Goal: Task Accomplishment & Management: Manage account settings

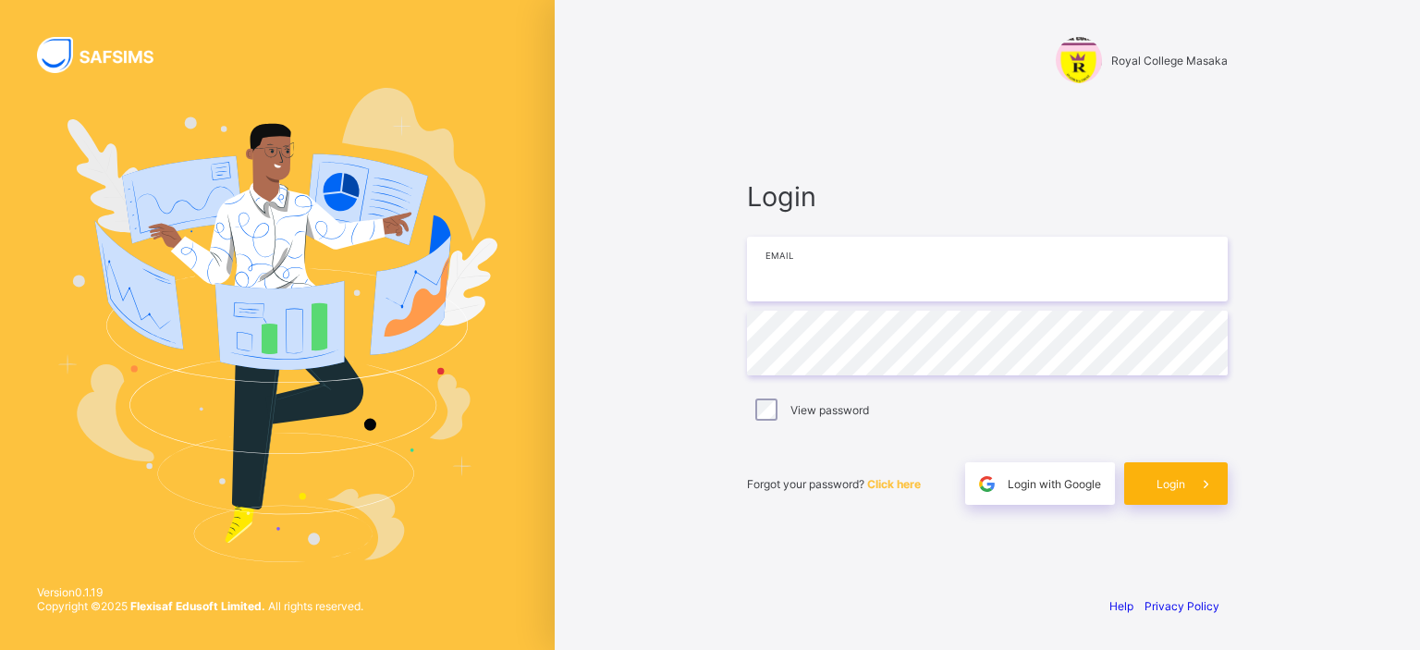
type input "**********"
click at [960, 475] on div "Login" at bounding box center [1176, 483] width 104 height 43
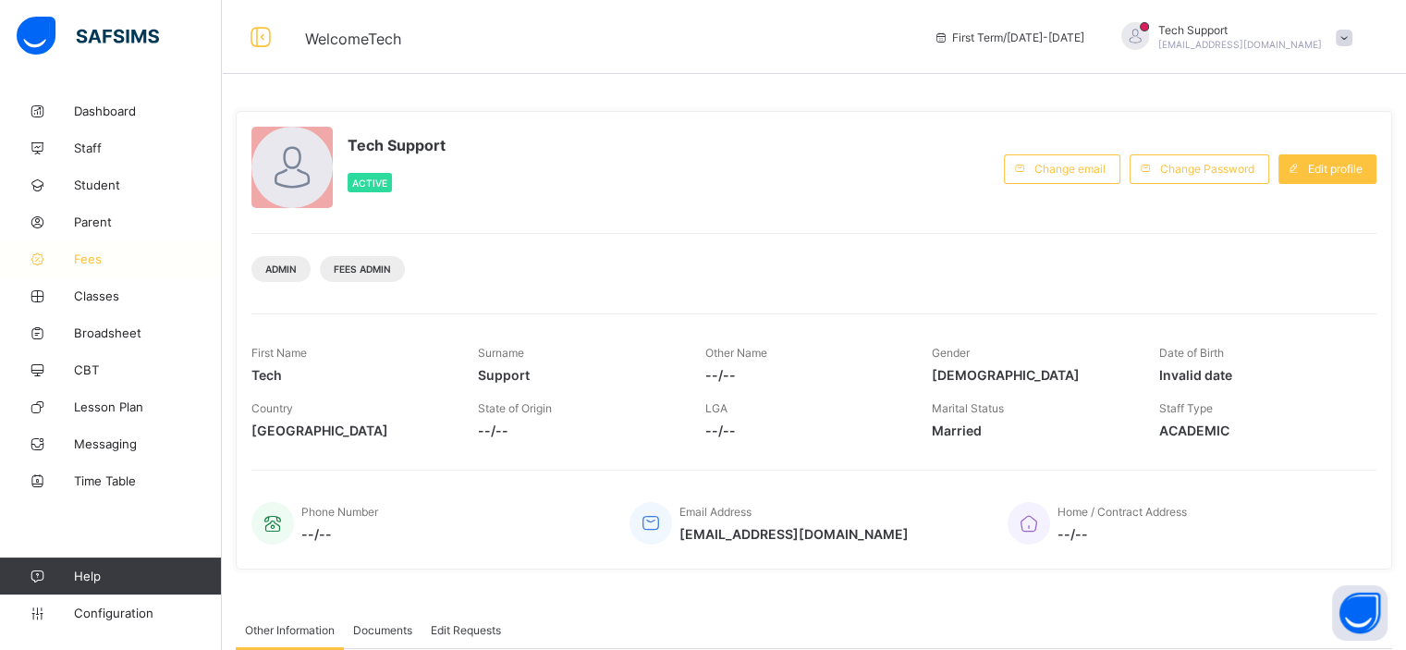
click at [86, 260] on span "Fees" at bounding box center [148, 258] width 148 height 15
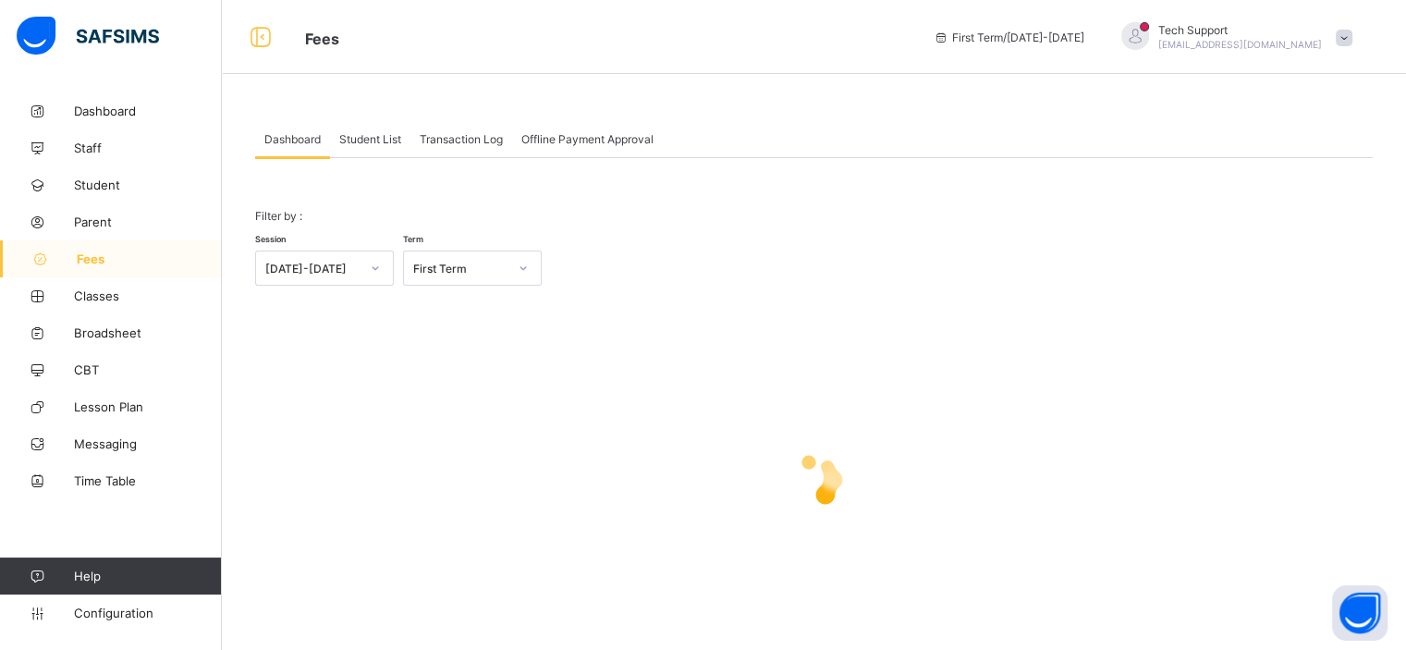
click at [377, 129] on div "Student List" at bounding box center [370, 138] width 80 height 37
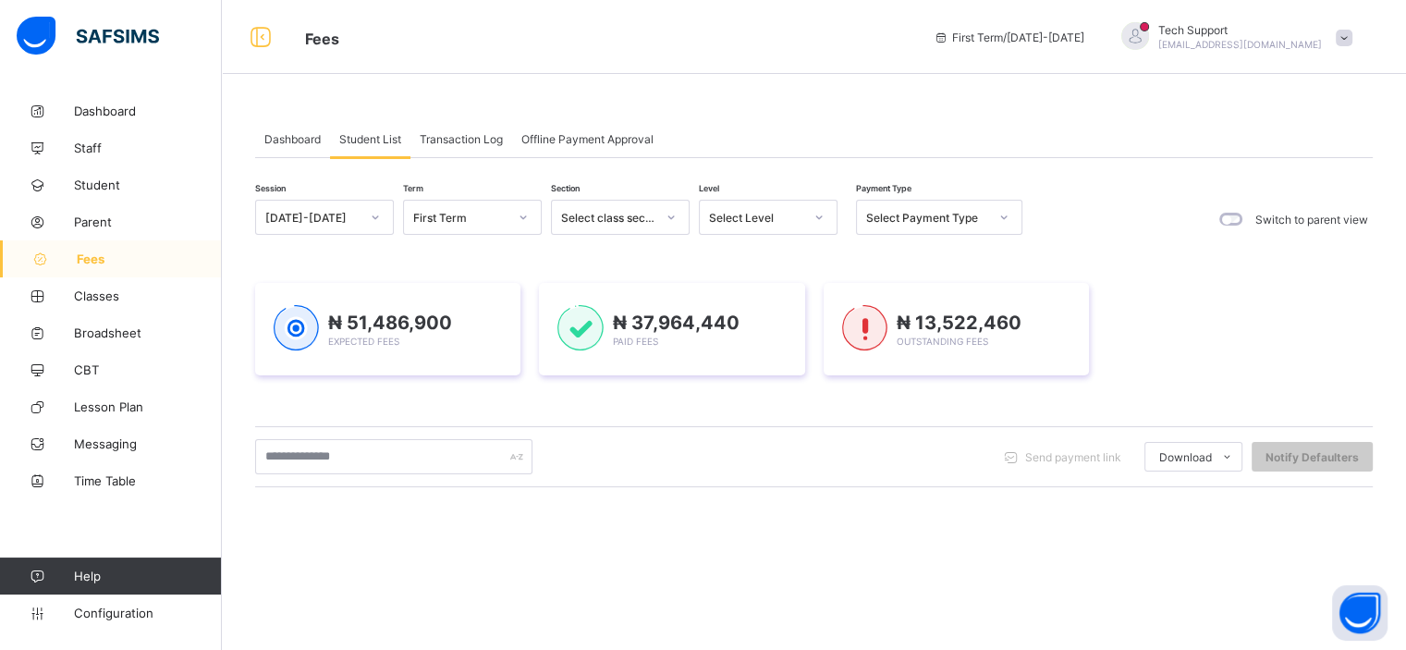
click at [806, 221] on div at bounding box center [818, 217] width 31 height 30
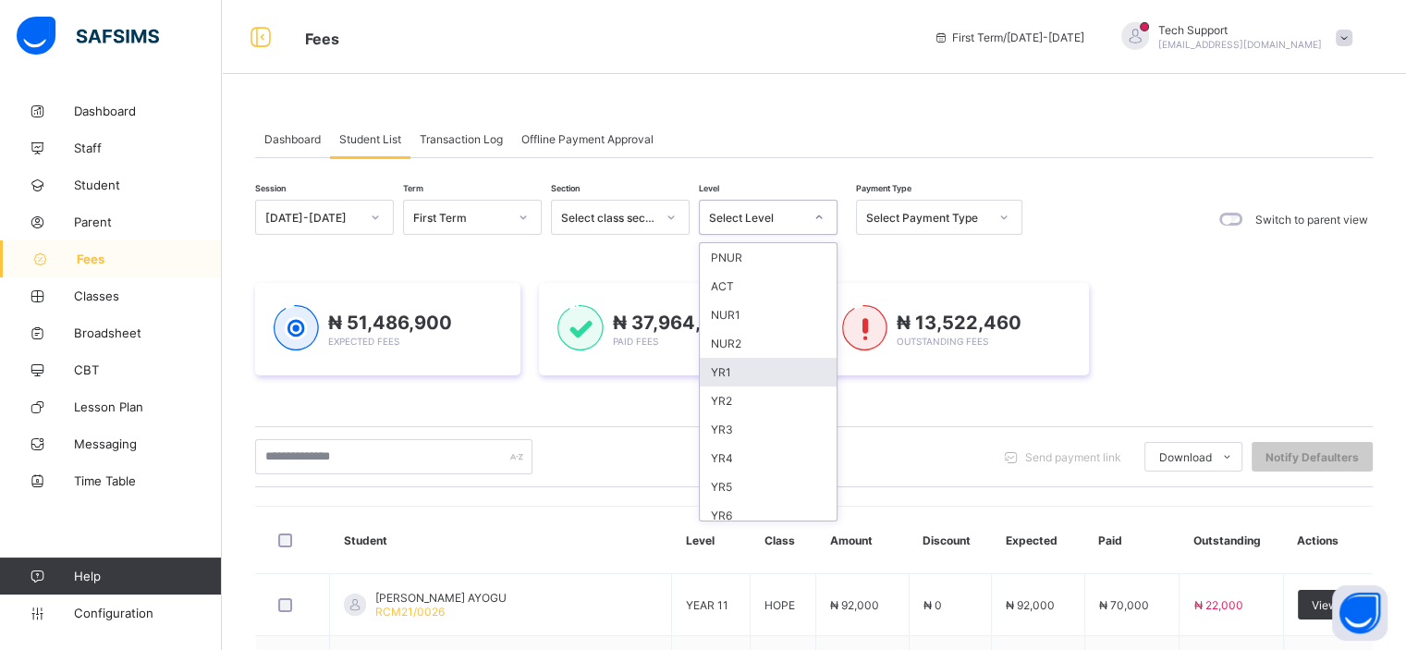
click at [728, 139] on div "Dashboard Student List Transaction Log Offline Payment Approval" at bounding box center [813, 139] width 1117 height 38
click at [673, 134] on div "Dashboard Student List Transaction Log Offline Payment Approval" at bounding box center [813, 139] width 1117 height 38
click at [402, 339] on div "₦ 51,486,900 Expected Fees" at bounding box center [390, 329] width 124 height 36
click at [348, 328] on span "₦ 51,486,900" at bounding box center [390, 322] width 124 height 22
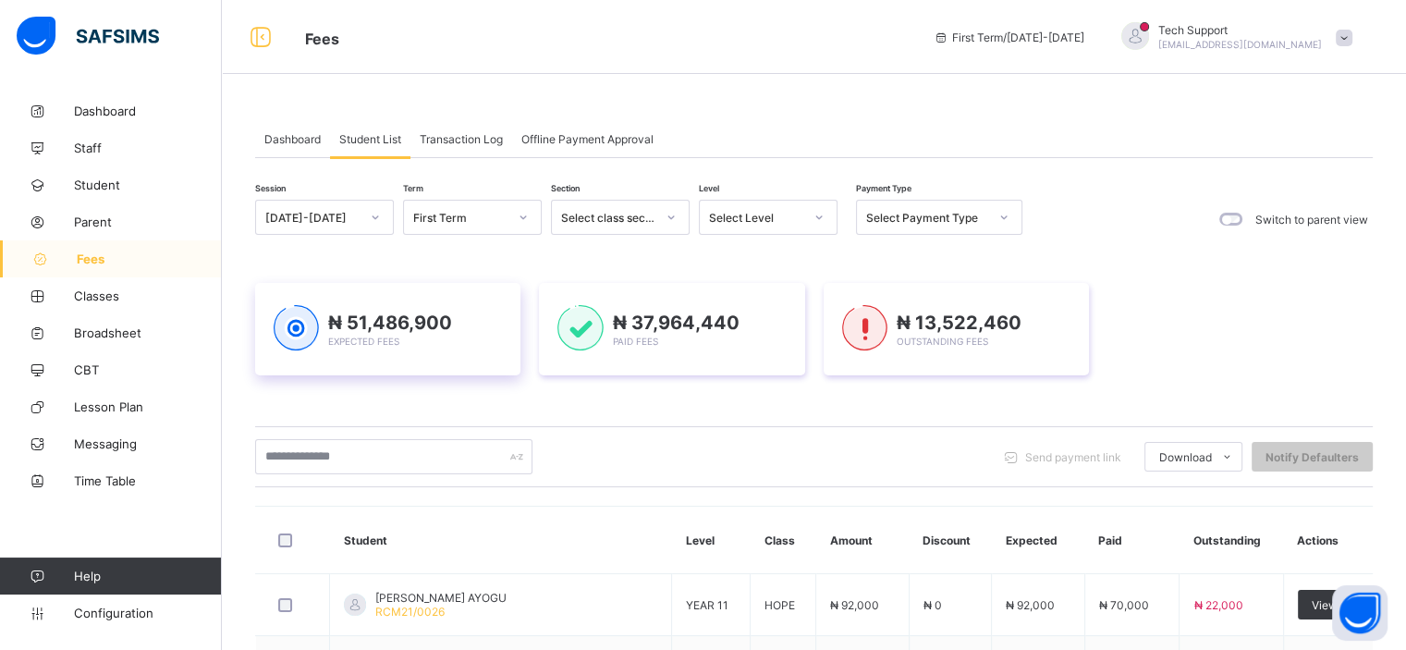
click at [308, 320] on img at bounding box center [296, 328] width 45 height 46
click at [335, 447] on input "text" at bounding box center [393, 456] width 277 height 35
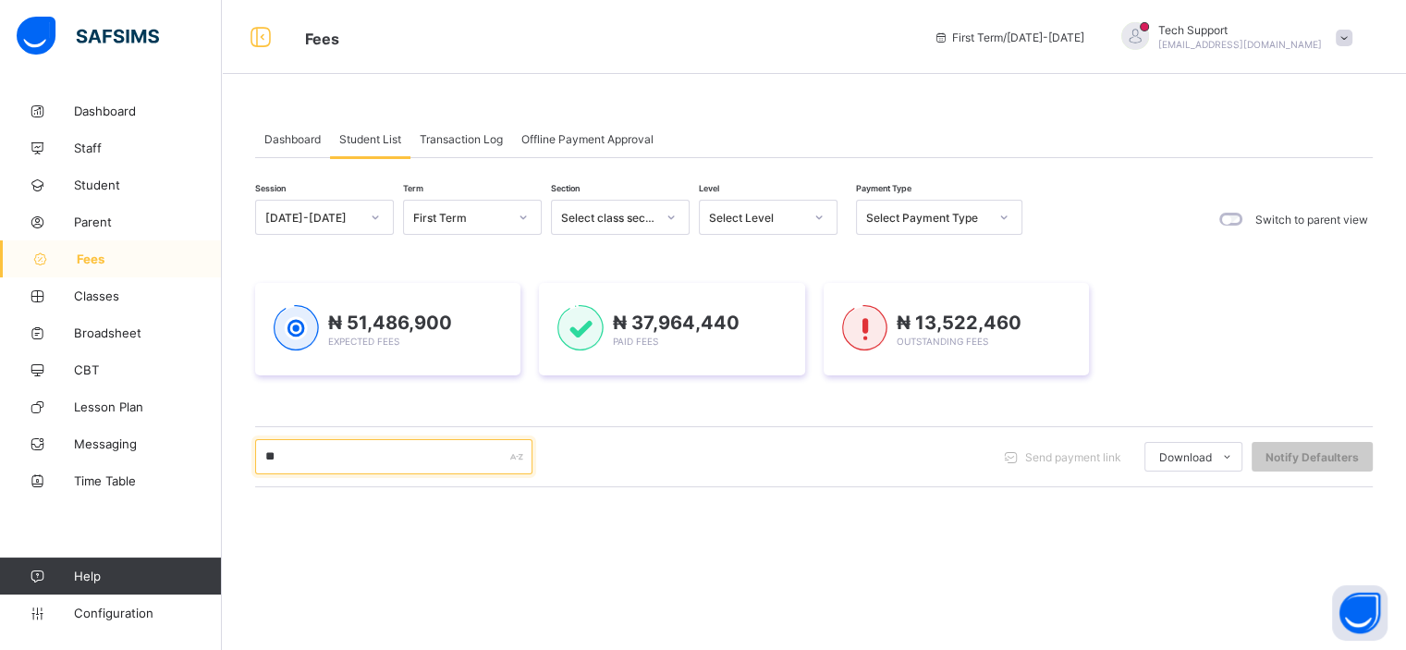
type input "*"
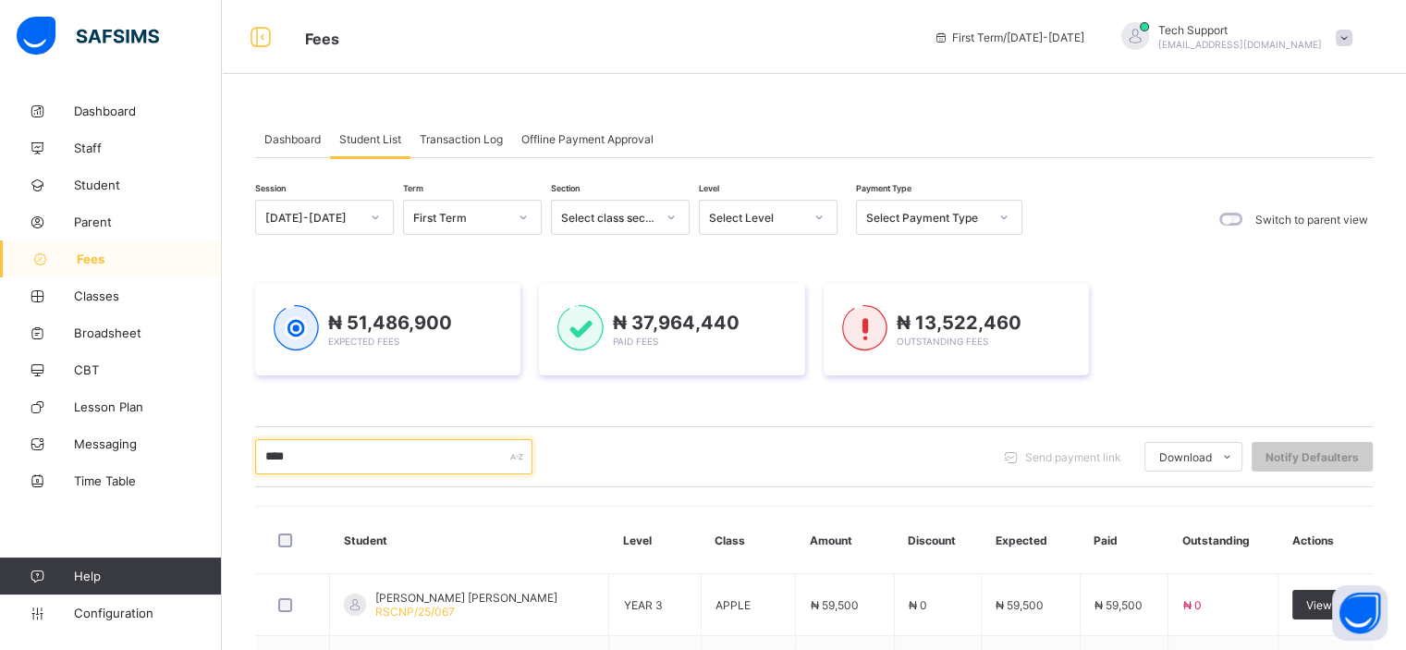
scroll to position [192, 0]
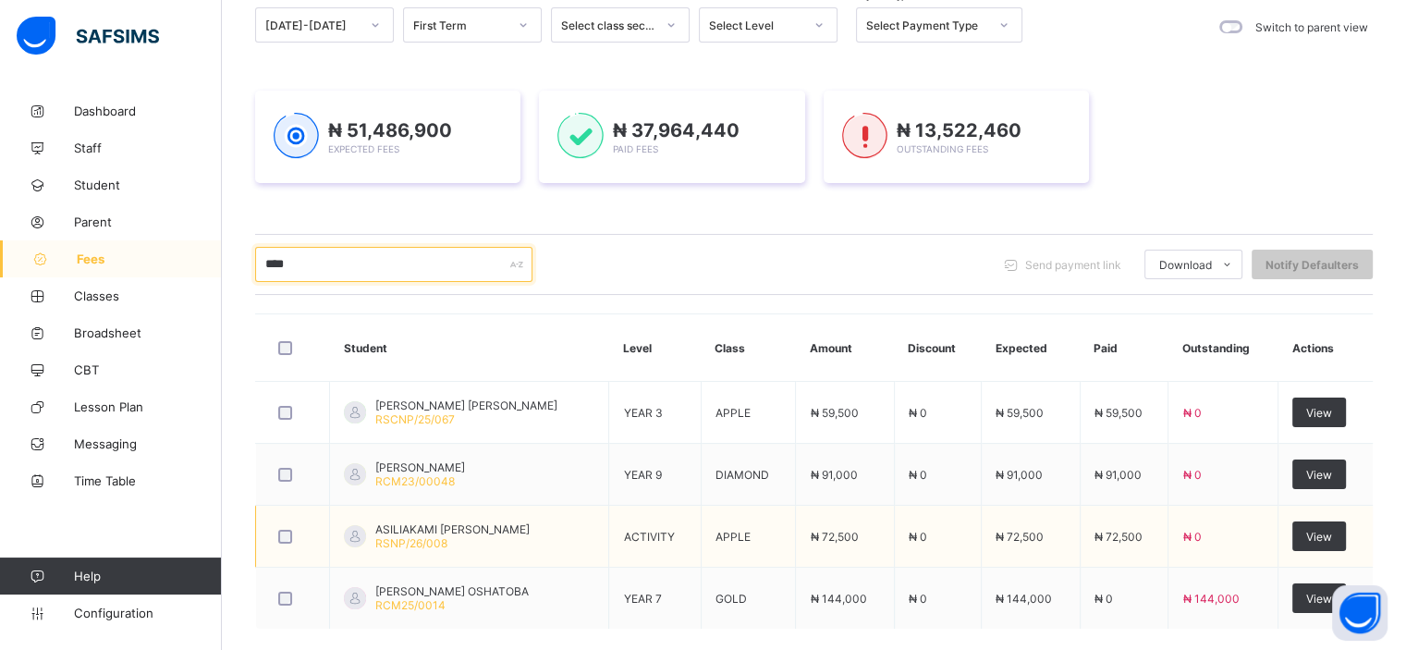
type input "****"
click at [424, 506] on td "ASILIAKAMI PAUL GIMBA RSNP/26/008" at bounding box center [469, 537] width 279 height 62
click at [496, 498] on td "DANIEL PAUL IBRAHIM RCM23/00048" at bounding box center [469, 475] width 279 height 62
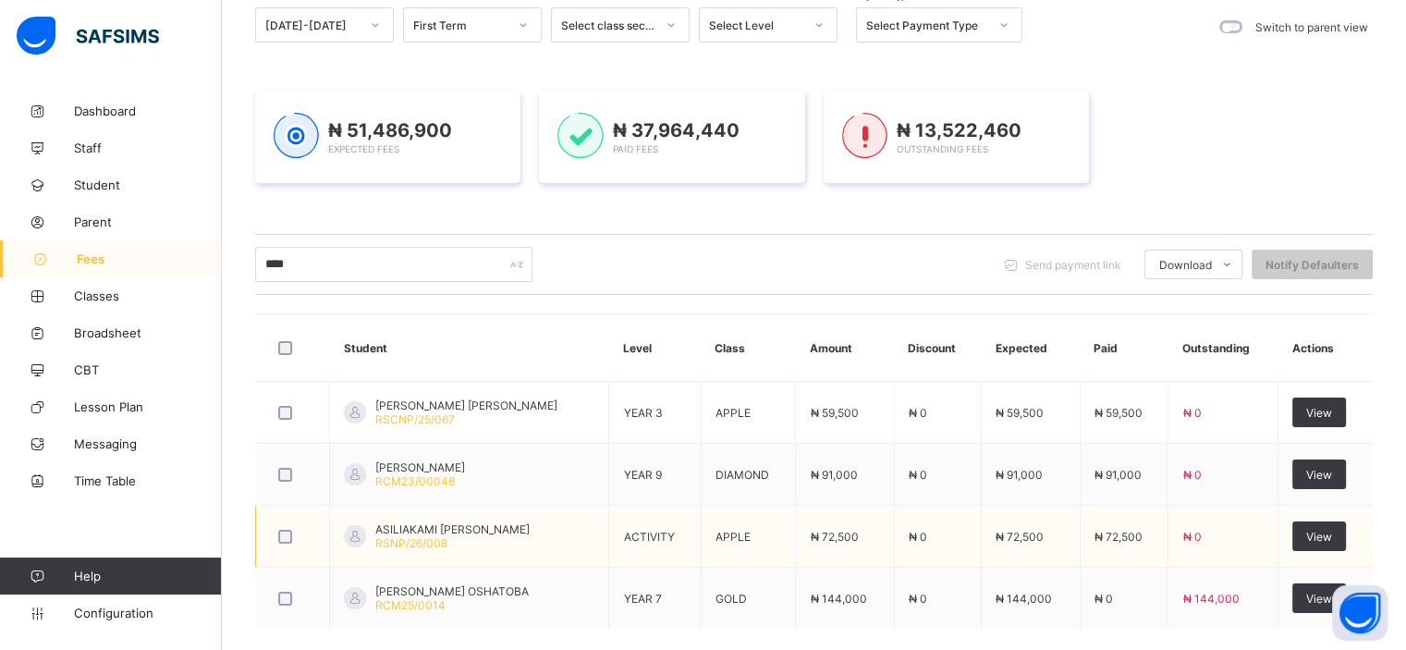
click at [496, 498] on td "DANIEL PAUL IBRAHIM RCM23/00048" at bounding box center [469, 475] width 279 height 62
click at [444, 509] on td "ASILIAKAMI PAUL GIMBA RSNP/26/008" at bounding box center [469, 537] width 279 height 62
click at [1336, 507] on td "View" at bounding box center [1325, 537] width 94 height 62
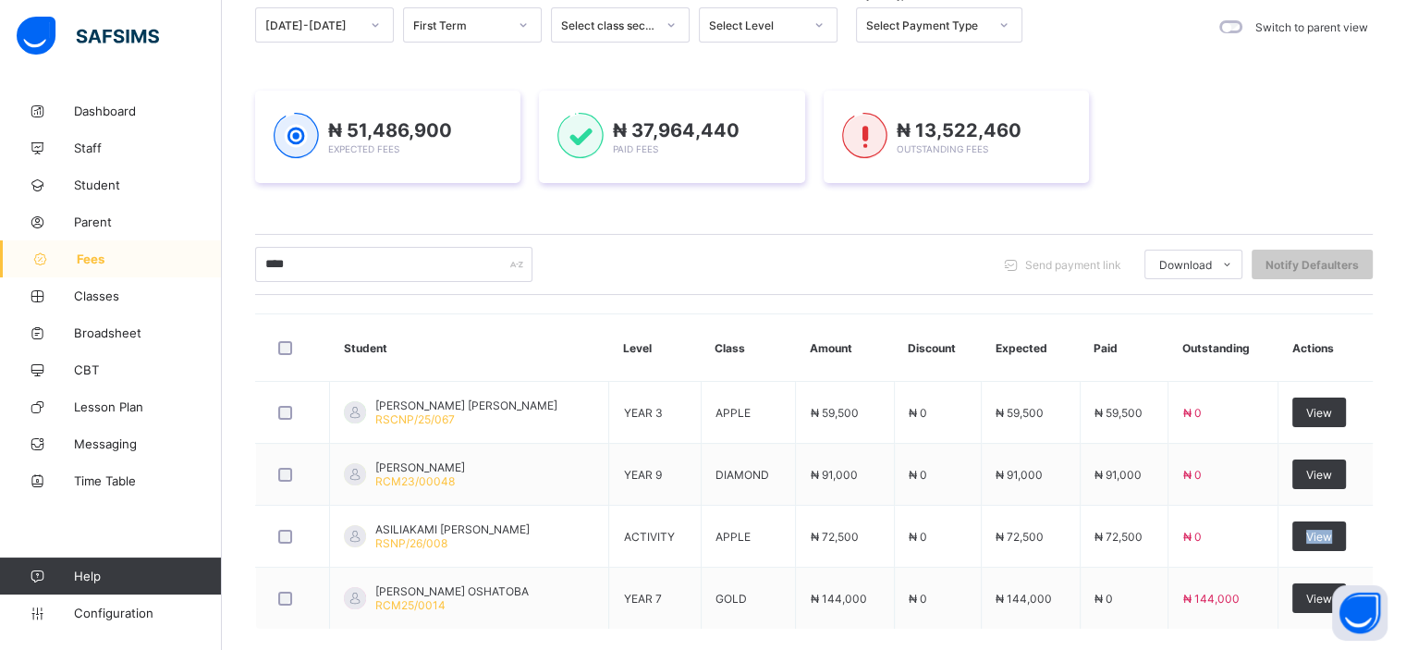
scroll to position [275, 0]
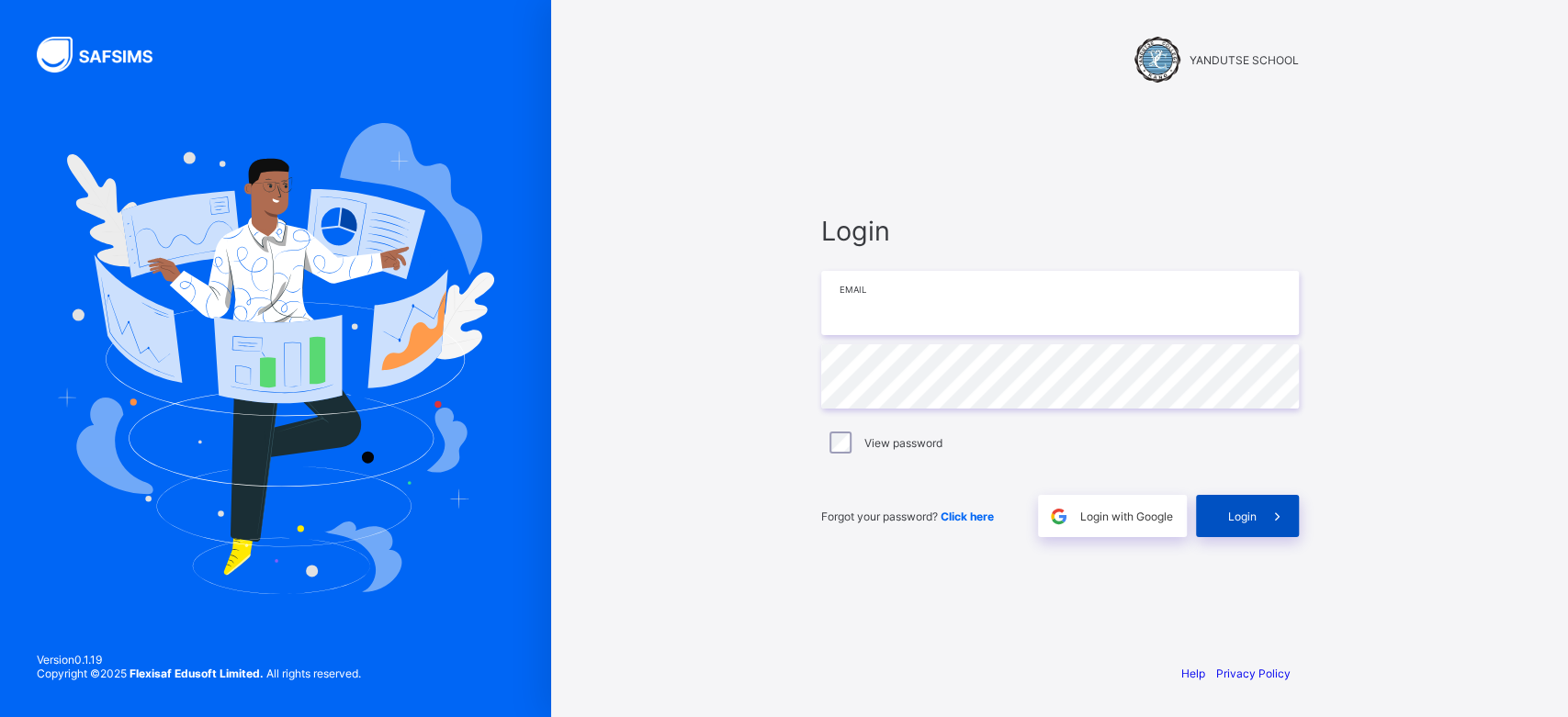
type input "**********"
click at [1221, 502] on div "Login" at bounding box center [1247, 515] width 103 height 43
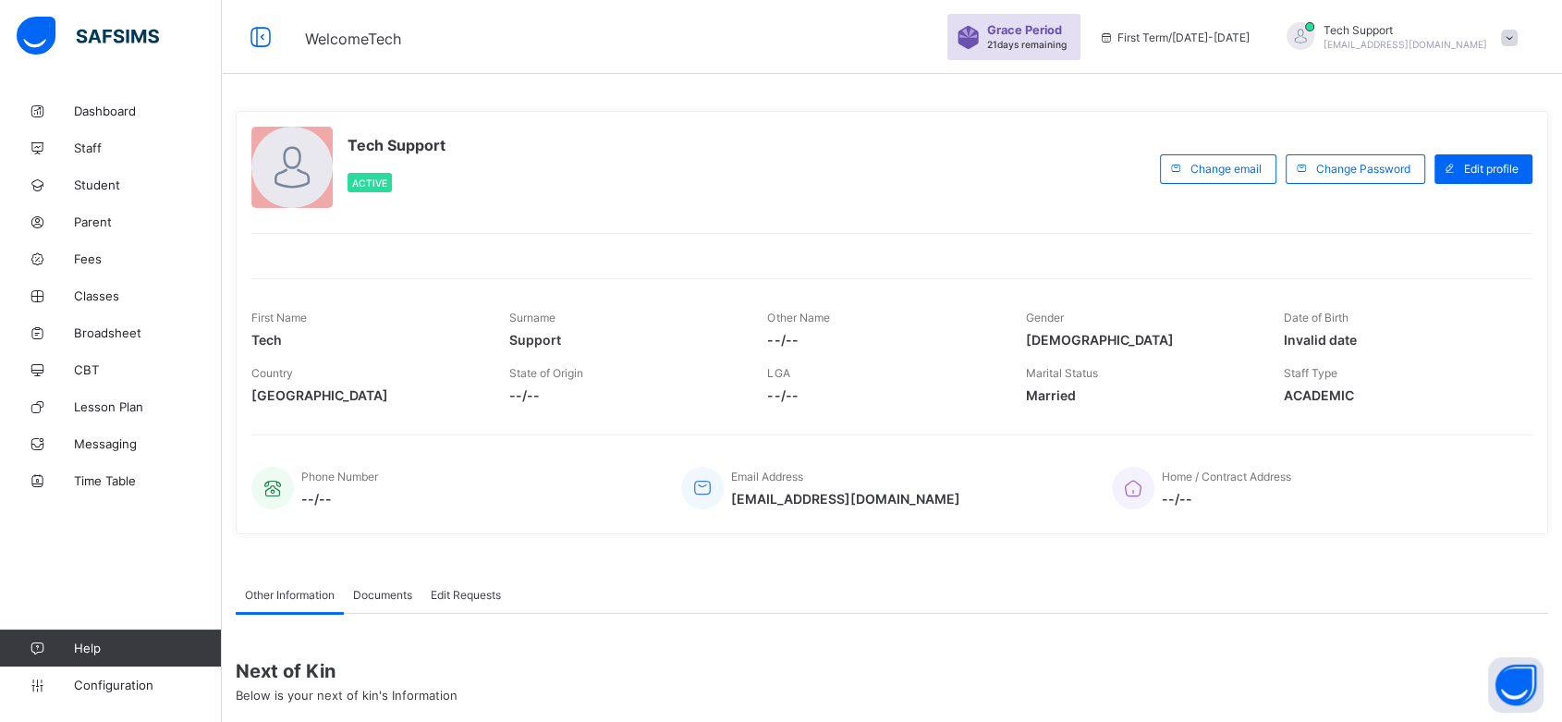
click at [1517, 30] on span at bounding box center [1509, 38] width 17 height 17
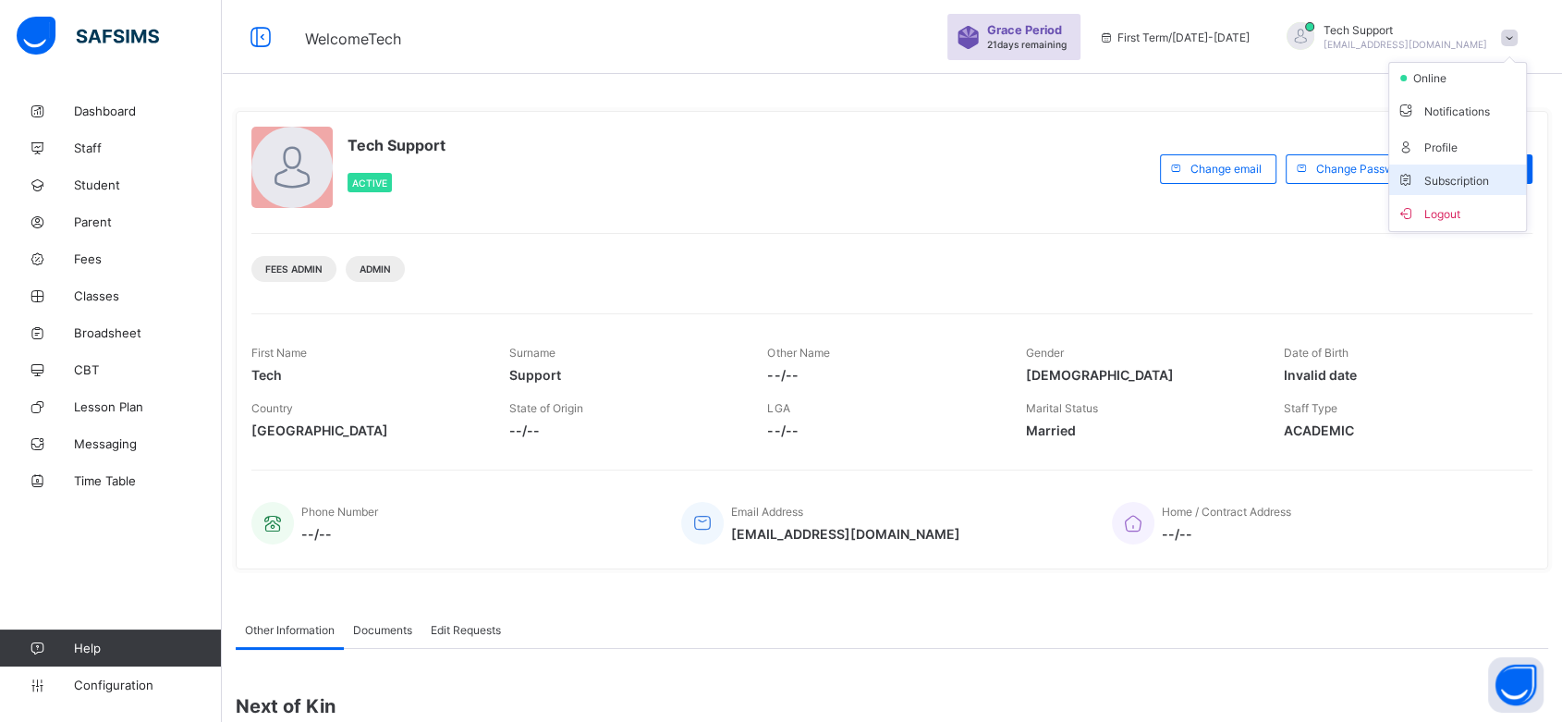
click at [1448, 175] on span "Subscription" at bounding box center [1442, 181] width 92 height 14
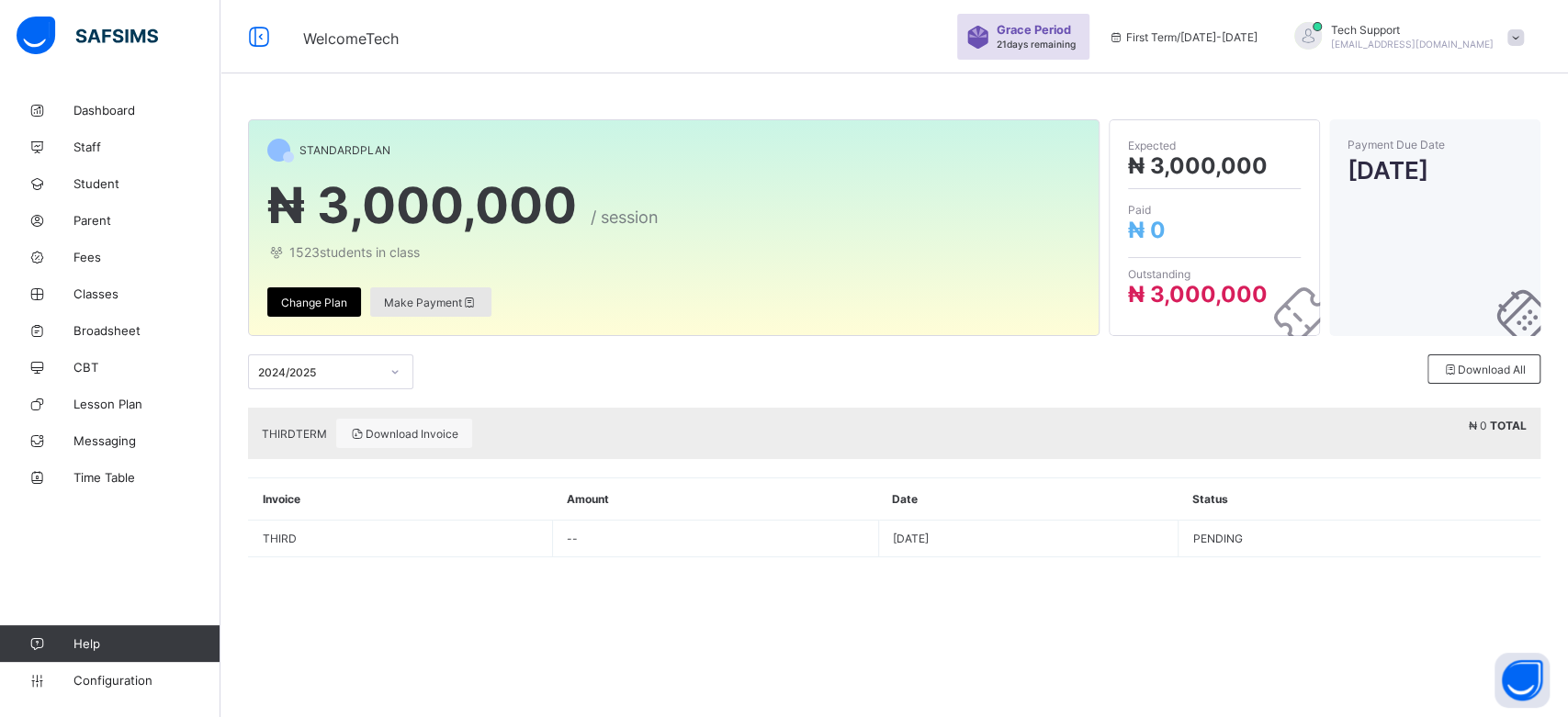
click at [450, 298] on span "Make Payment" at bounding box center [430, 303] width 93 height 14
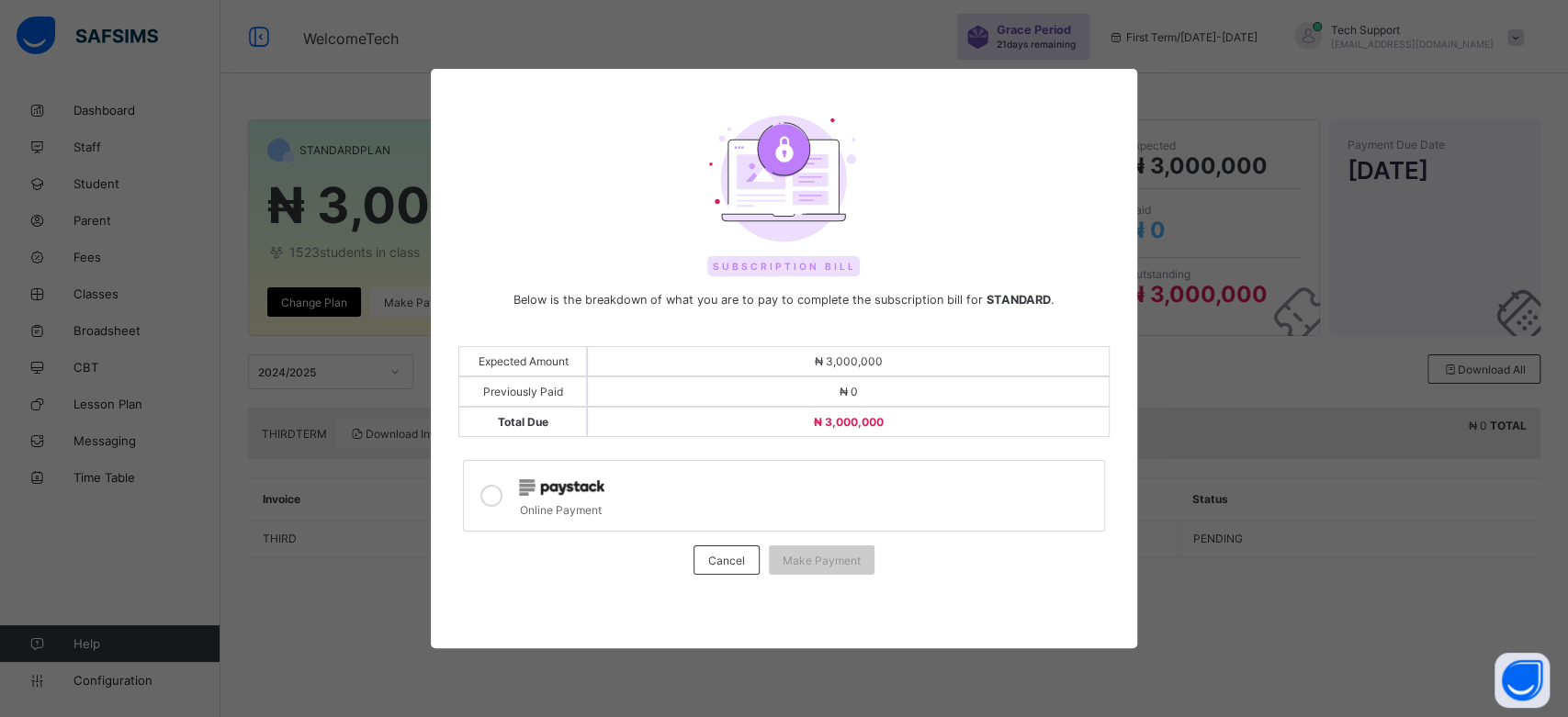
click at [566, 484] on img at bounding box center [561, 487] width 85 height 17
click at [807, 561] on span "Make Payment" at bounding box center [821, 560] width 78 height 14
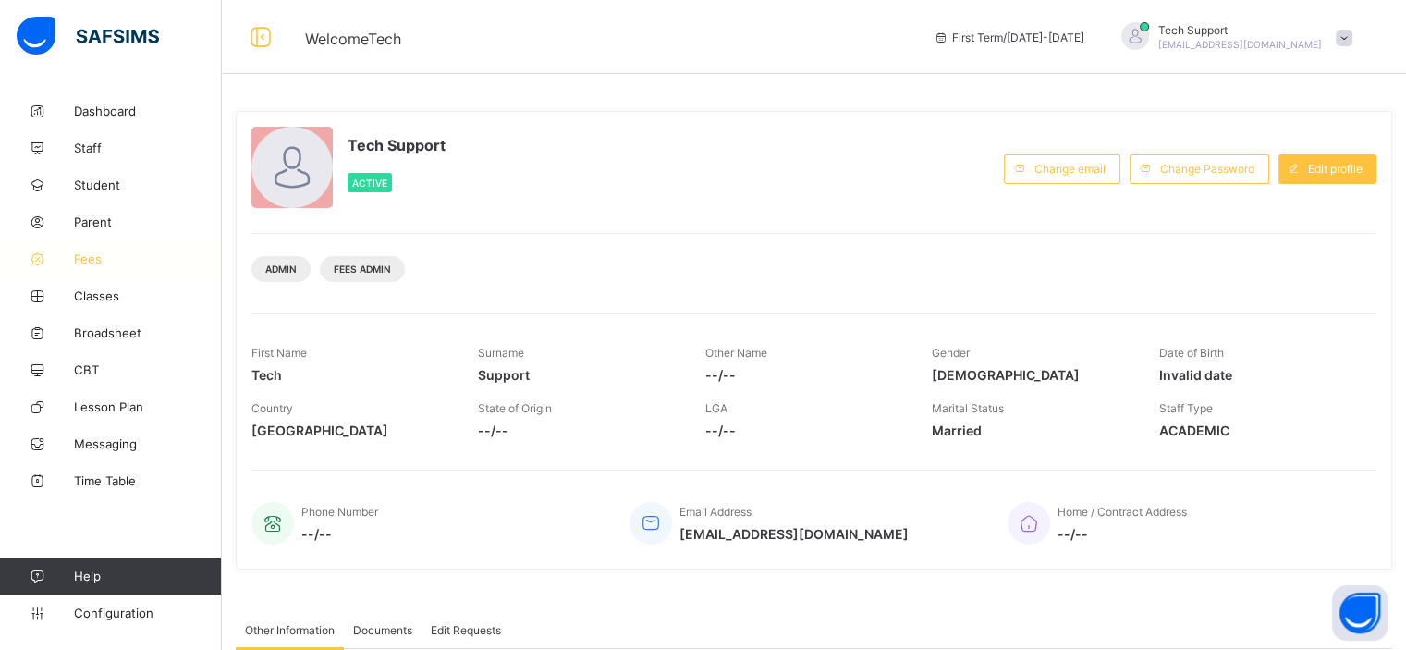
click at [94, 265] on span "Fees" at bounding box center [148, 258] width 148 height 15
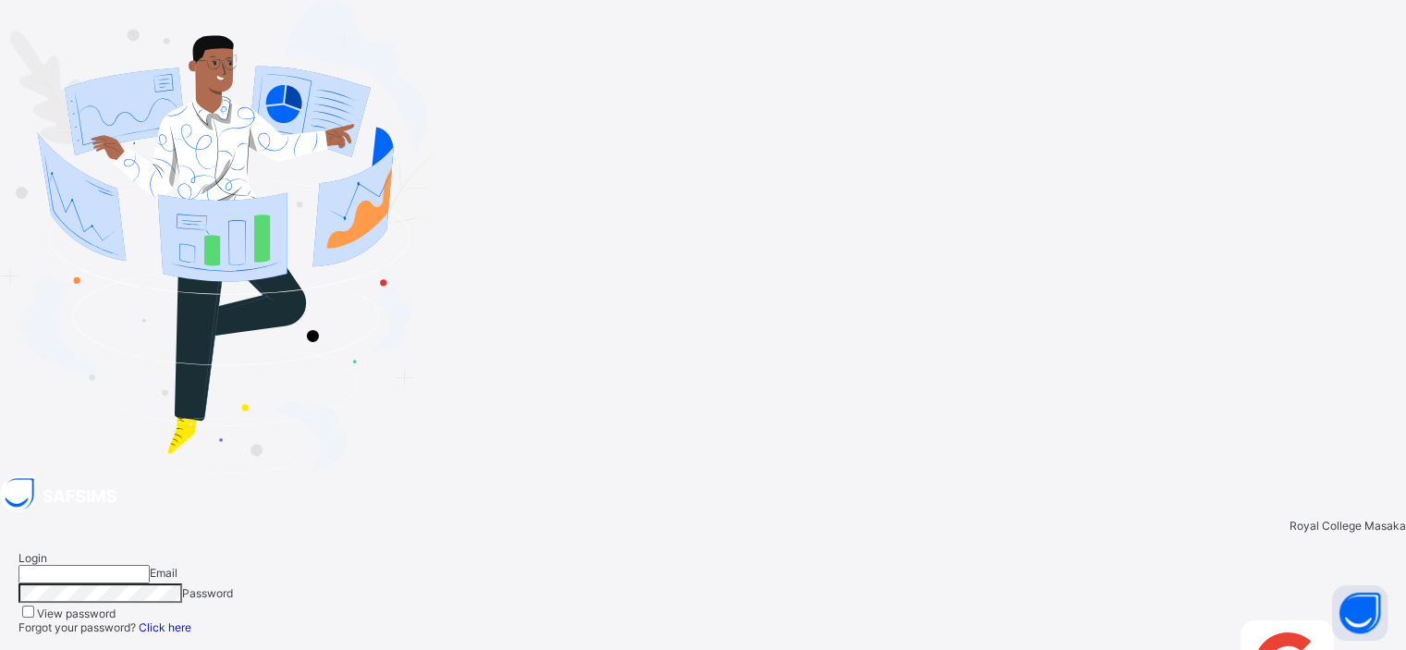
type input "**********"
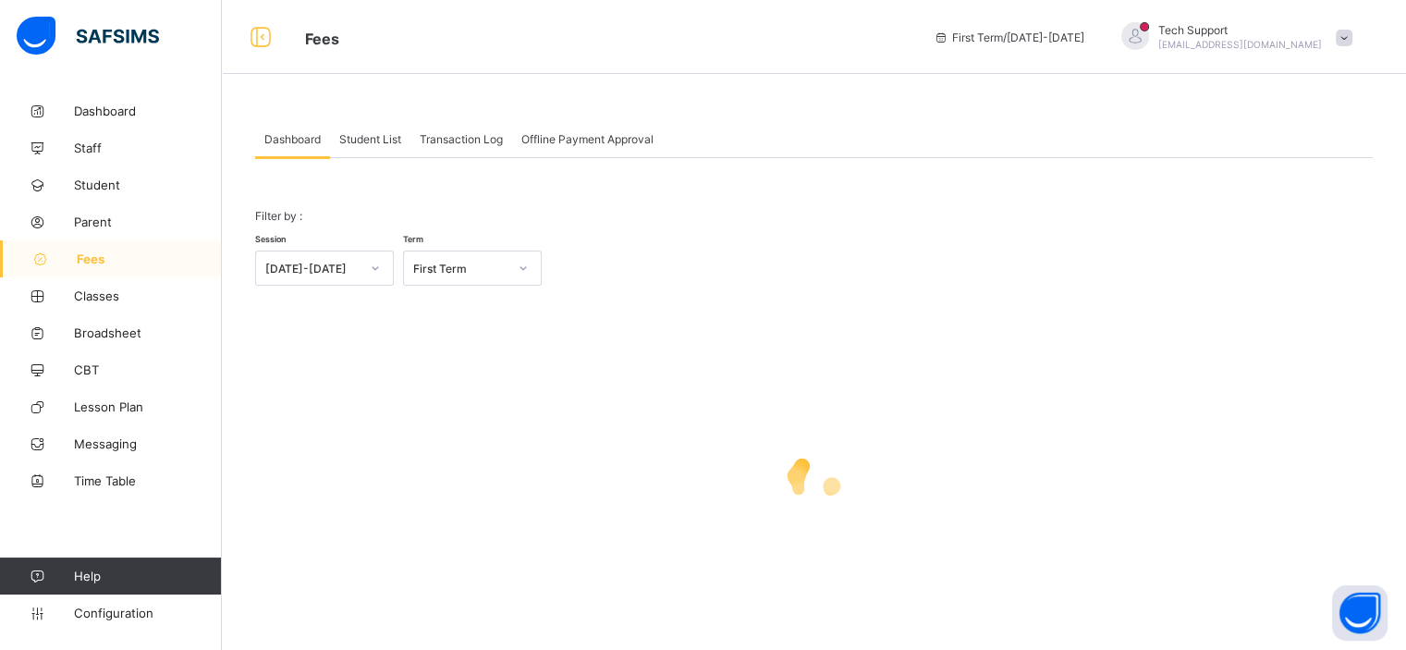
click at [374, 143] on span "Student List" at bounding box center [370, 139] width 62 height 14
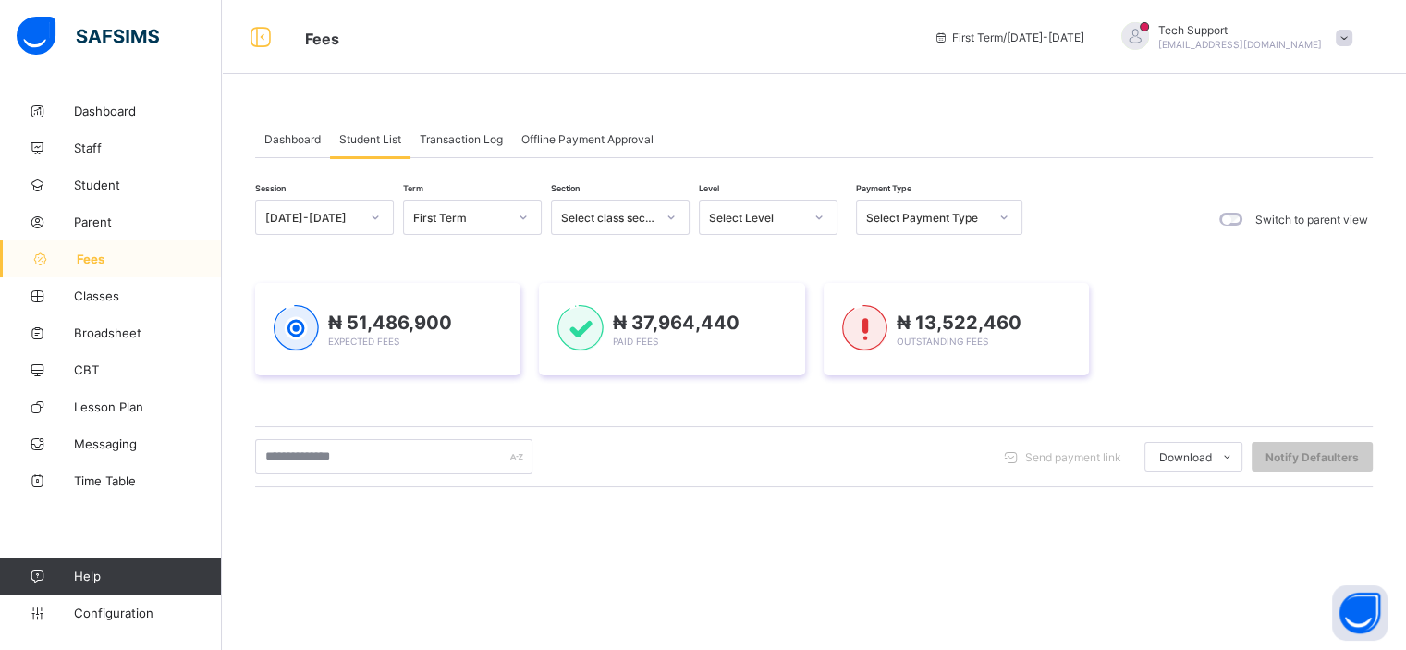
scroll to position [100, 0]
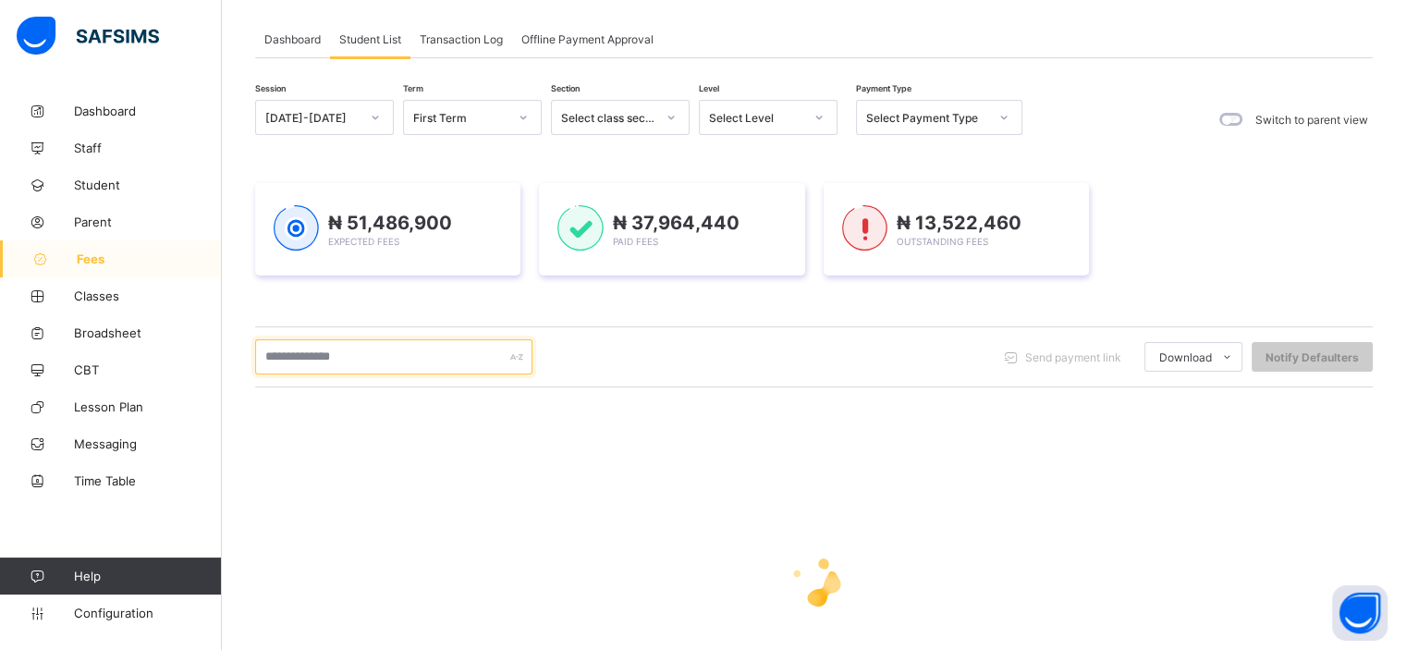
click at [439, 363] on input "text" at bounding box center [393, 356] width 277 height 35
type input "****"
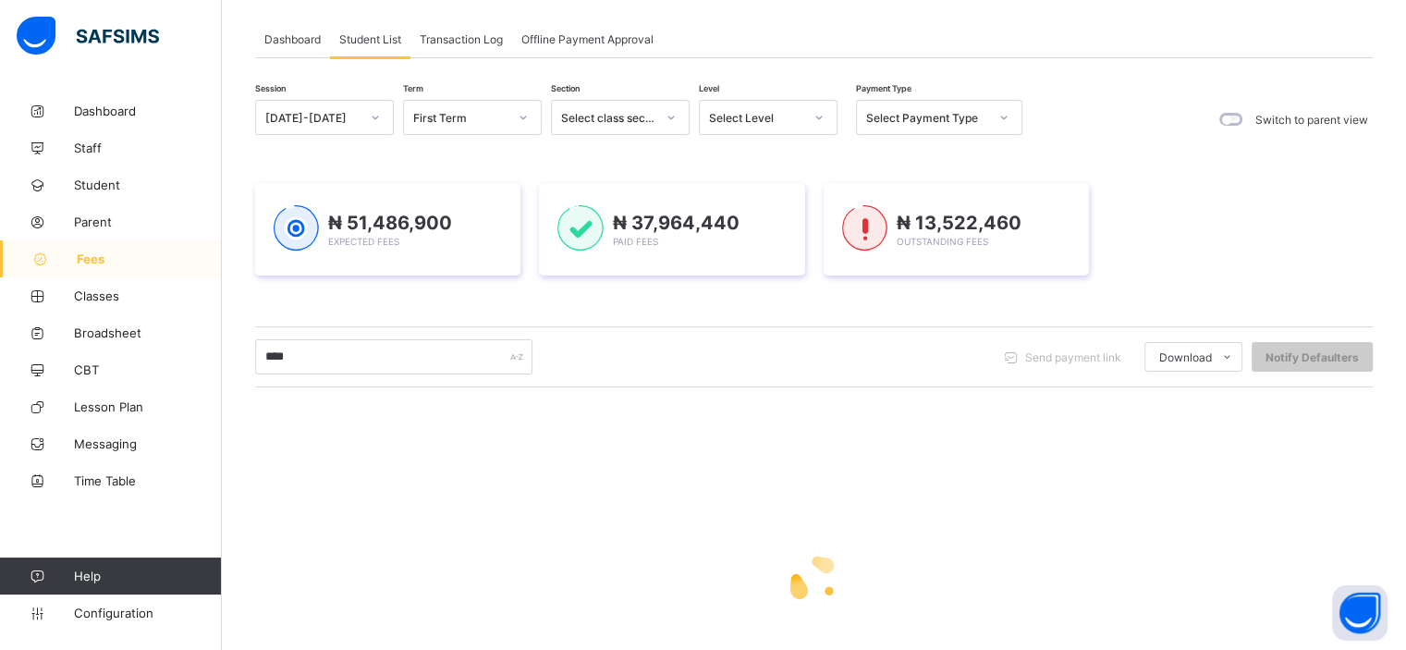
click at [617, 339] on div "**** Send payment link Download Students Payment Students Payment Status Studen…" at bounding box center [813, 356] width 1117 height 35
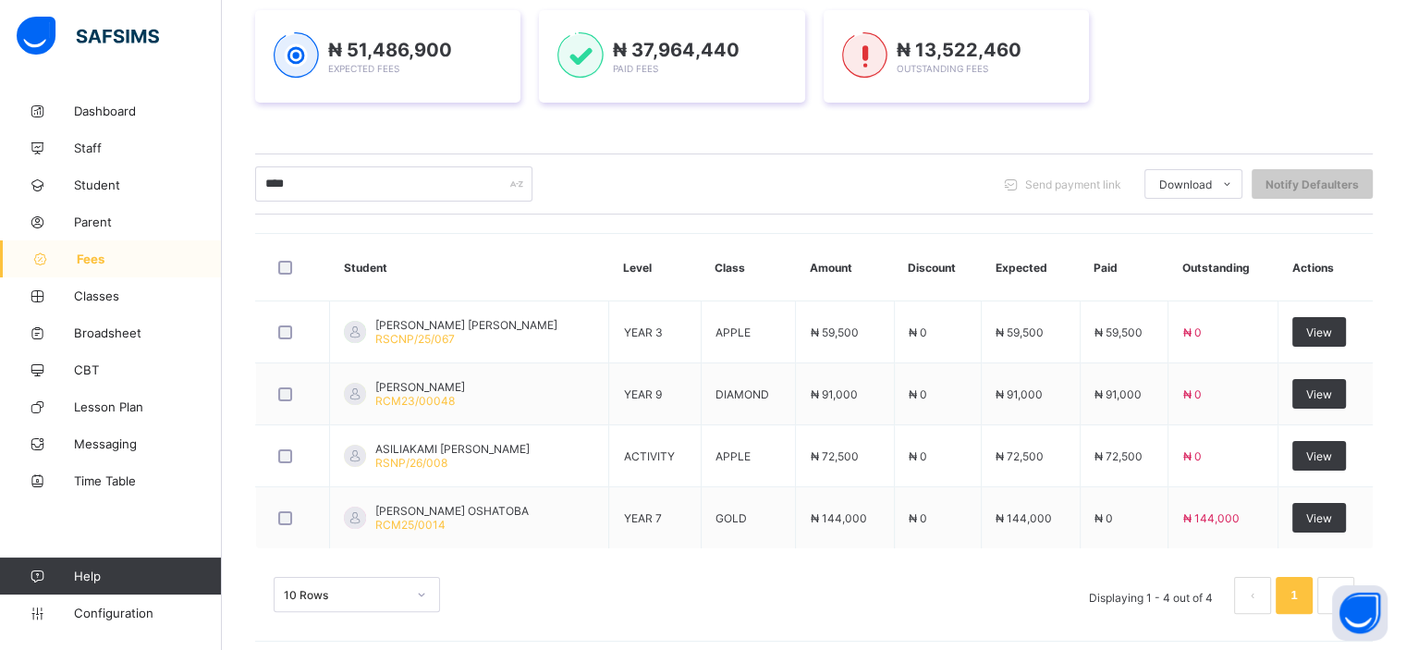
scroll to position [281, 0]
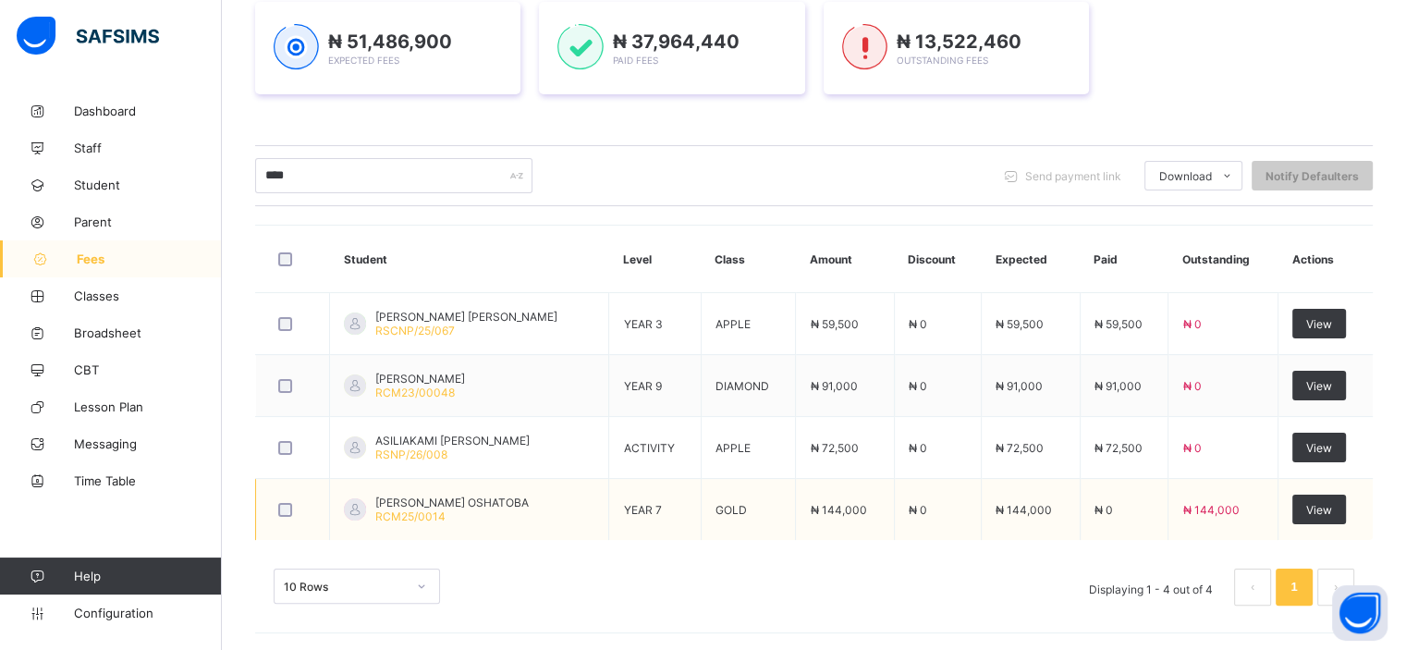
click at [455, 497] on span "PAUL IYANUOLUWA OSHATOBA" at bounding box center [451, 502] width 153 height 14
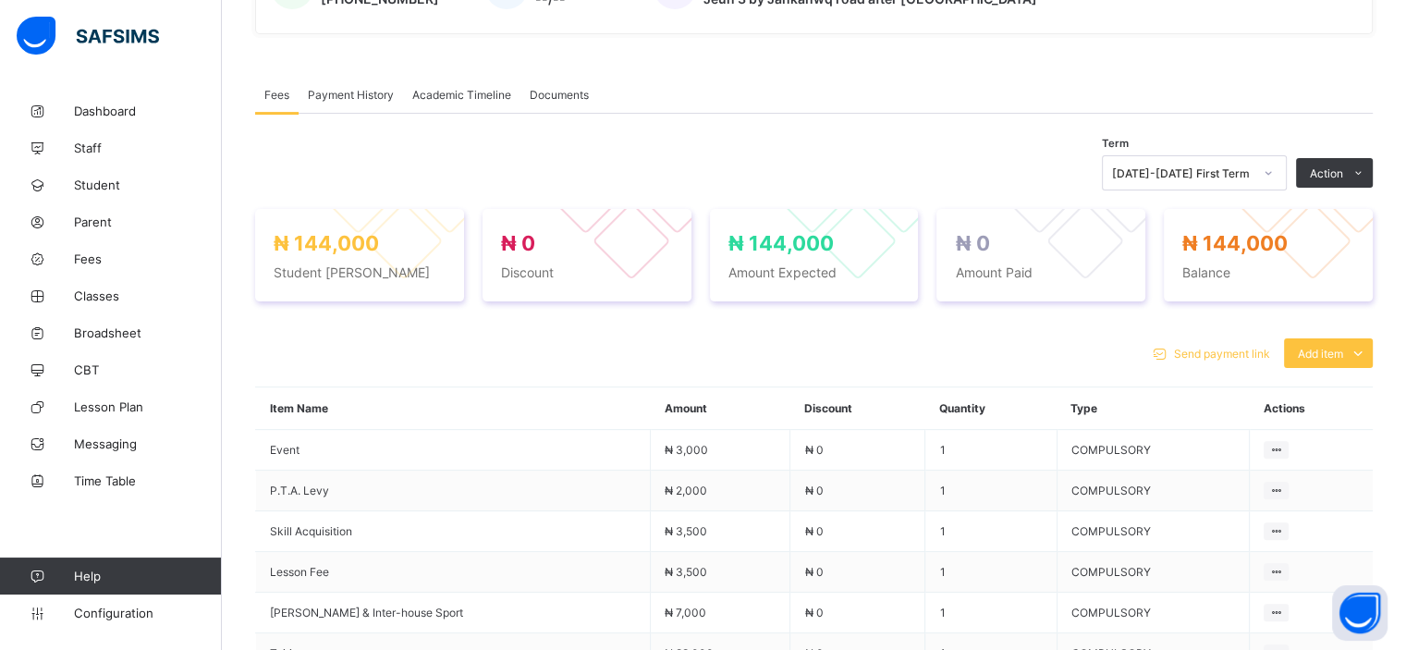
scroll to position [506, 0]
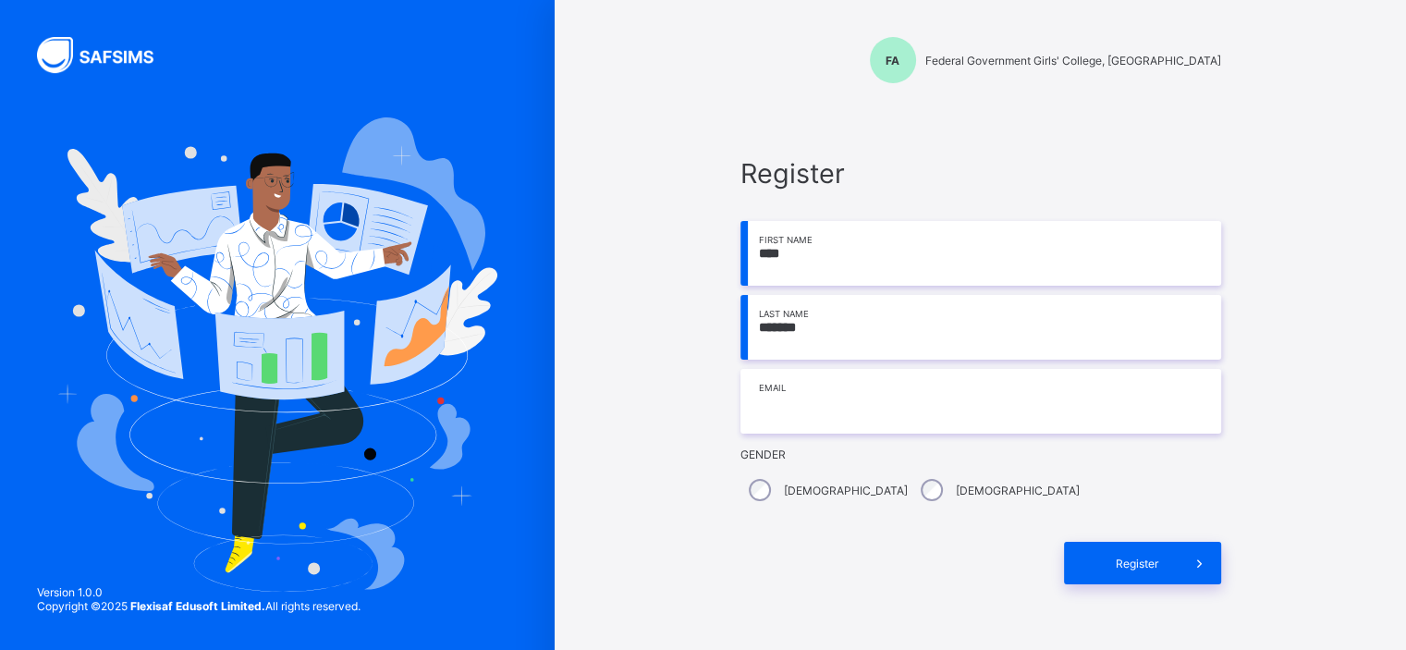
type input "*******"
click at [800, 401] on input "email" at bounding box center [980, 401] width 481 height 65
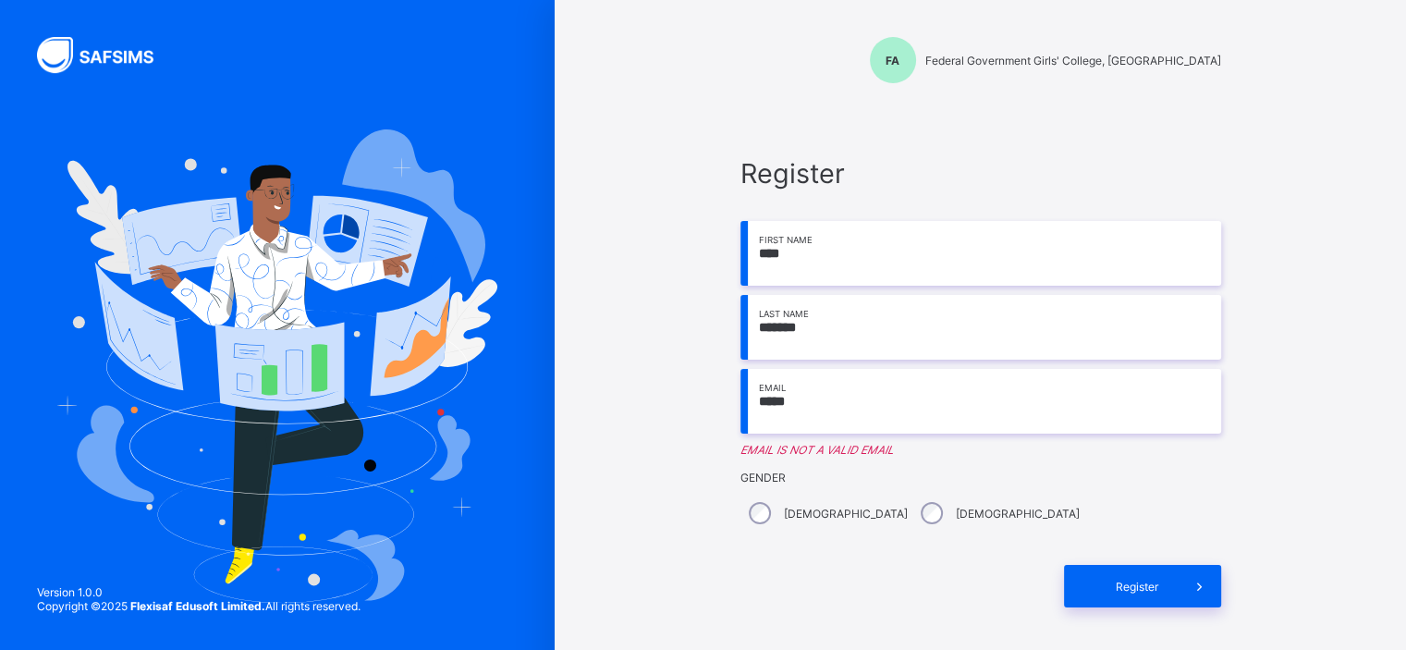
type input "**********"
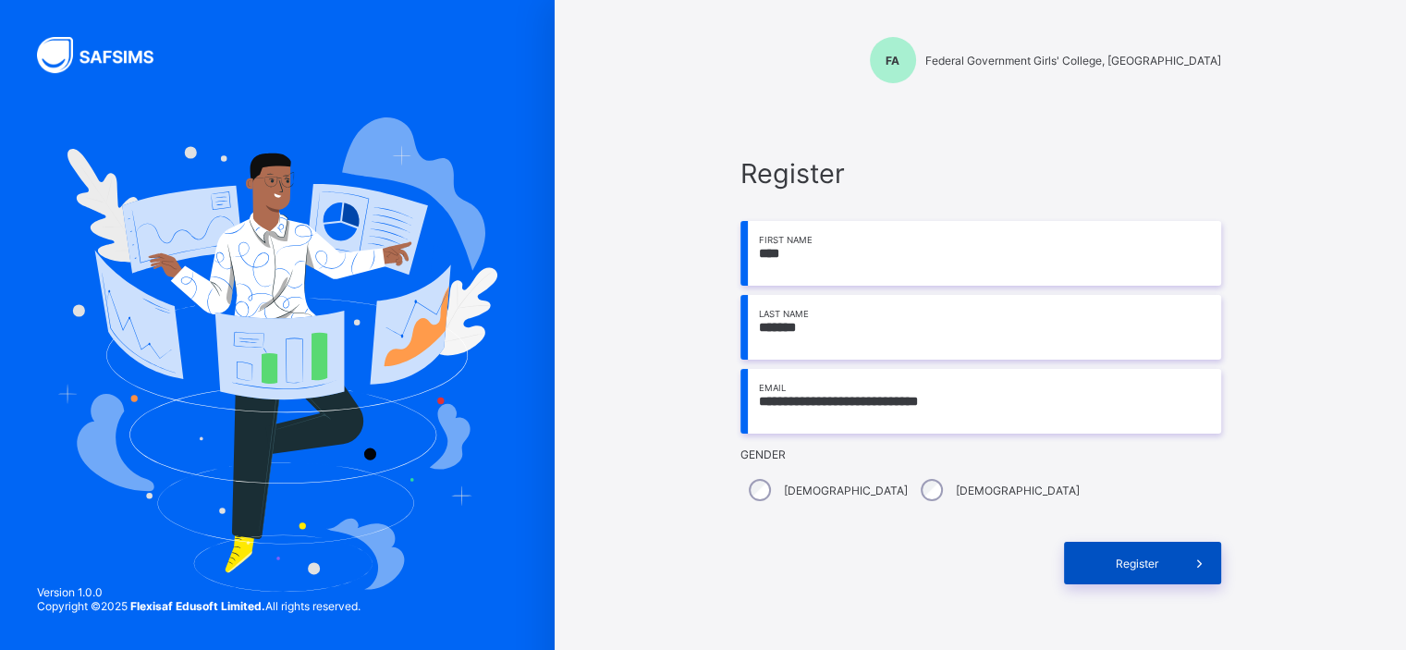
click at [1114, 561] on span "Register" at bounding box center [1137, 563] width 82 height 14
